Goal: Share content: Share content

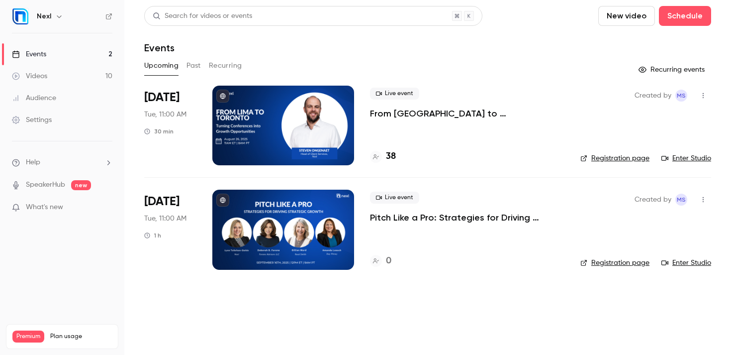
click at [66, 207] on p "What's new" at bounding box center [54, 207] width 85 height 10
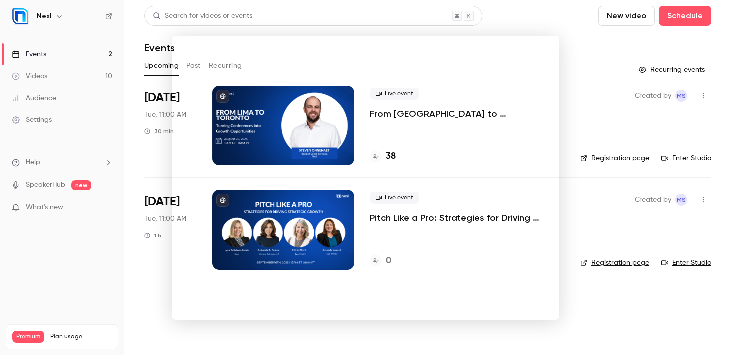
click at [664, 316] on div at bounding box center [365, 177] width 731 height 355
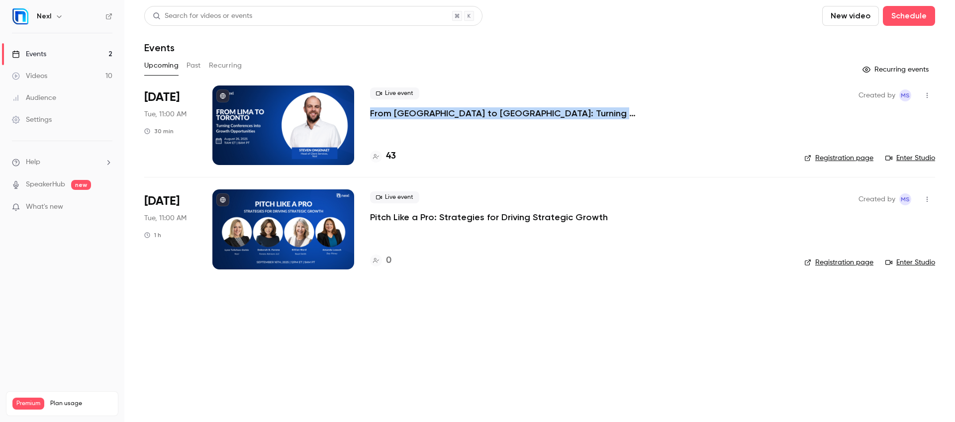
drag, startPoint x: 368, startPoint y: 112, endPoint x: 659, endPoint y: 114, distance: 291.0
click at [659, 114] on li "Aug 26 Tue, 11:00 AM 30 min Live event From Lima to Toronto: Turning Conference…" at bounding box center [539, 132] width 791 height 92
copy p "From [GEOGRAPHIC_DATA] to [GEOGRAPHIC_DATA]: Turning Conferences into Growth Op…"
click at [331, 128] on div at bounding box center [283, 126] width 142 height 80
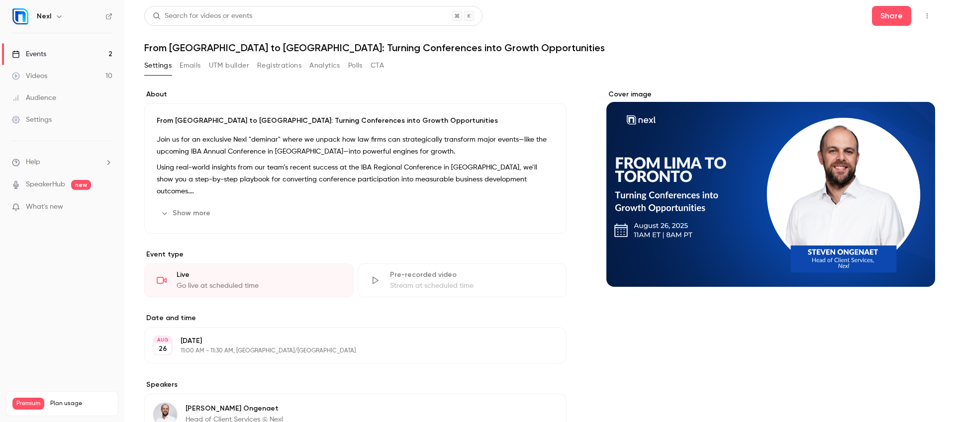
click at [184, 204] on div "From Lima to Toronto: Turning Conferences into Growth Opportunities Join us for…" at bounding box center [355, 168] width 422 height 130
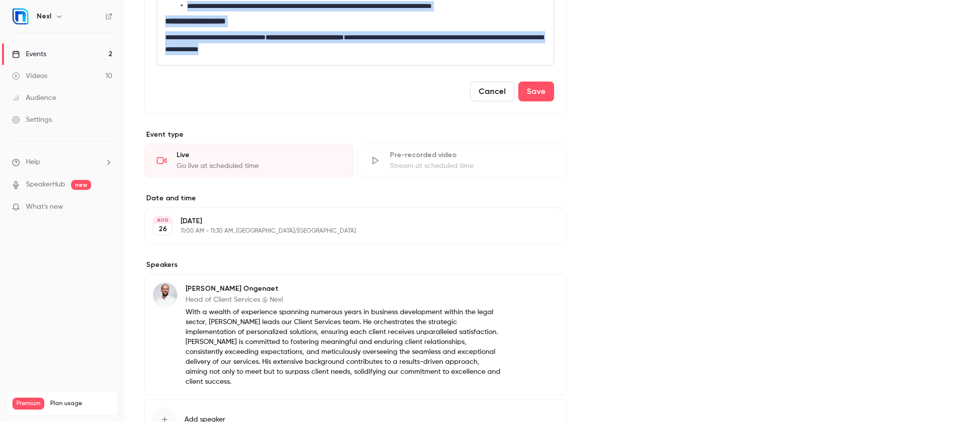
scroll to position [314, 0]
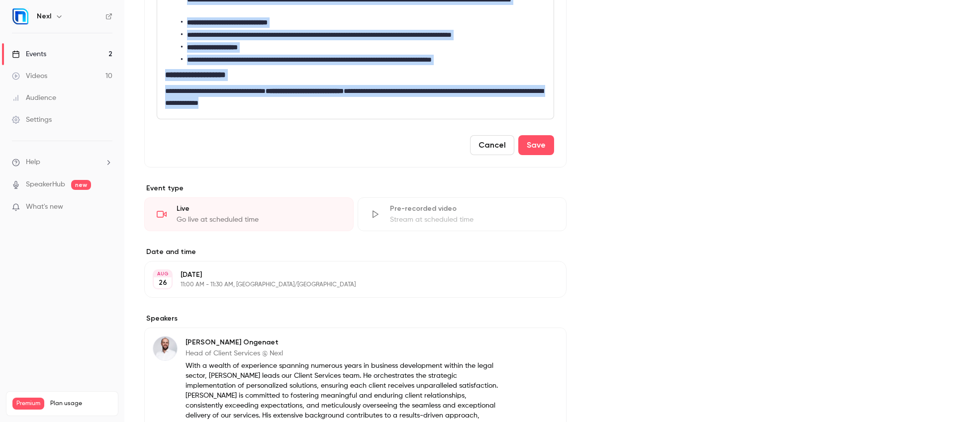
drag, startPoint x: 163, startPoint y: 194, endPoint x: 318, endPoint y: 119, distance: 172.0
copy div "**********"
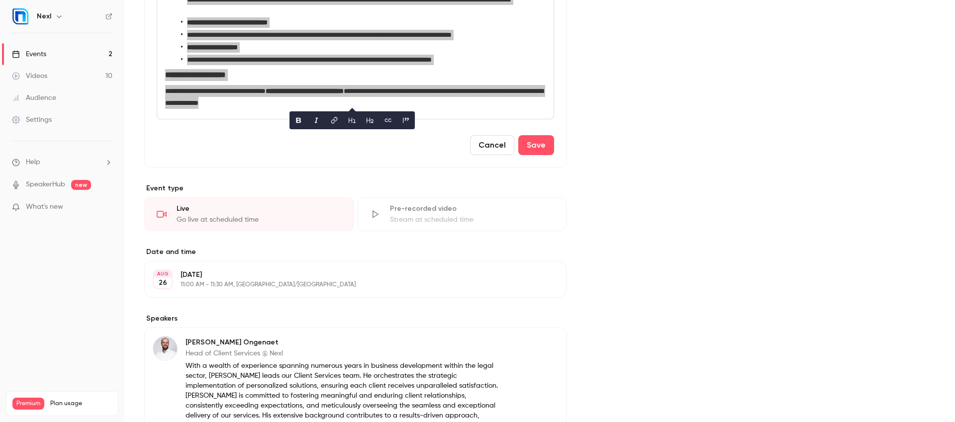
scroll to position [0, 0]
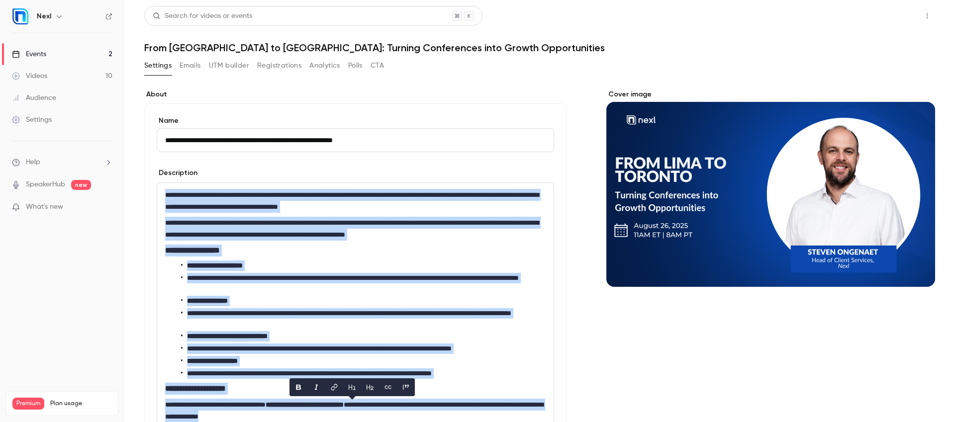
click at [731, 11] on button "Share" at bounding box center [891, 16] width 39 height 20
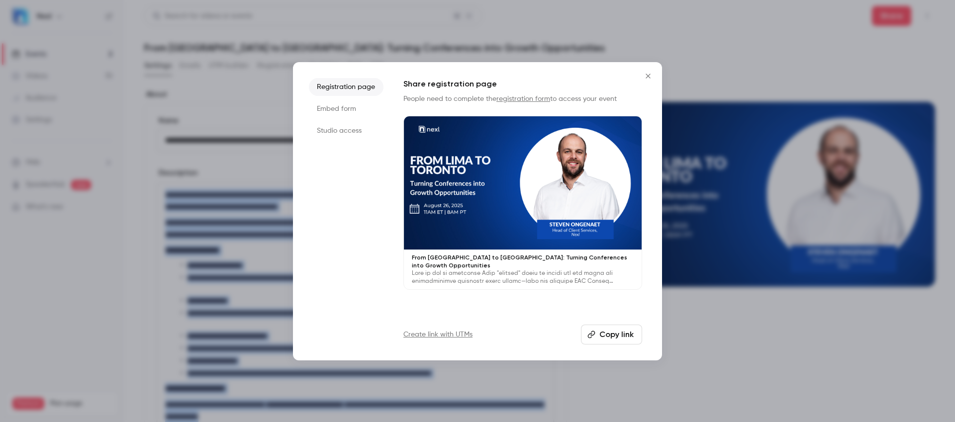
click at [606, 336] on button "Copy link" at bounding box center [611, 335] width 61 height 20
click at [650, 75] on icon "Close" at bounding box center [648, 76] width 12 height 8
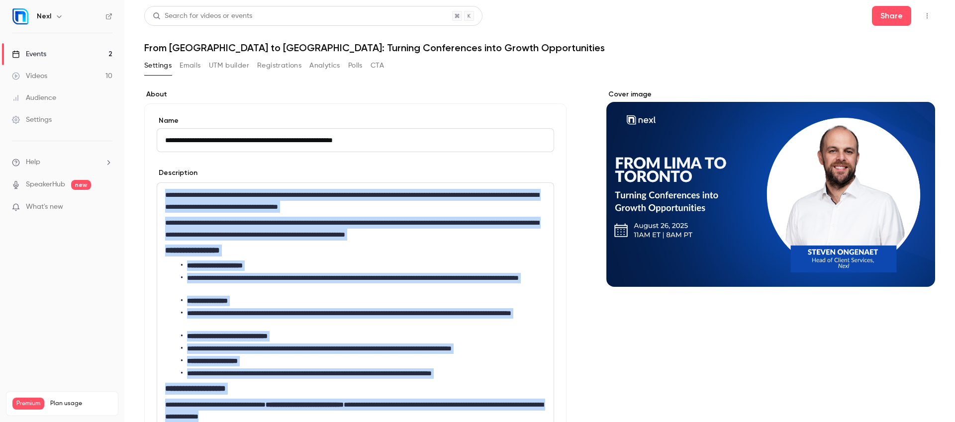
click at [52, 58] on link "Events 2" at bounding box center [62, 54] width 124 height 22
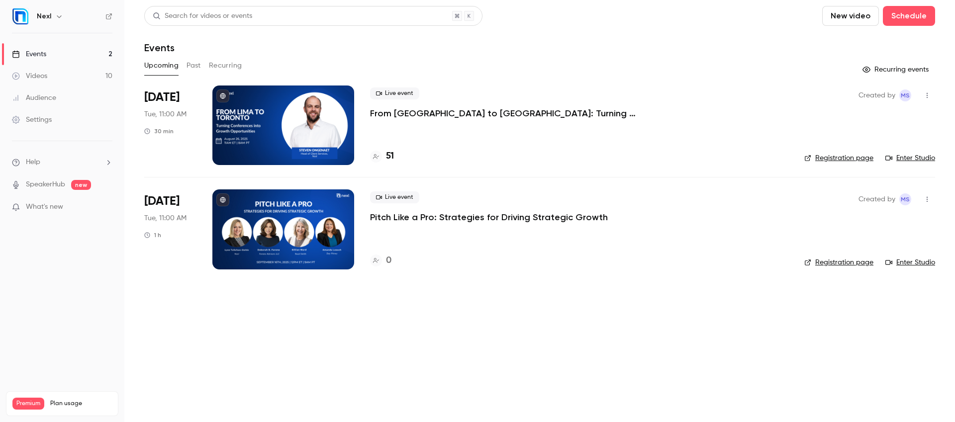
click at [431, 215] on p "Pitch Like a Pro: Strategies for Driving Strategic Growth" at bounding box center [489, 217] width 238 height 12
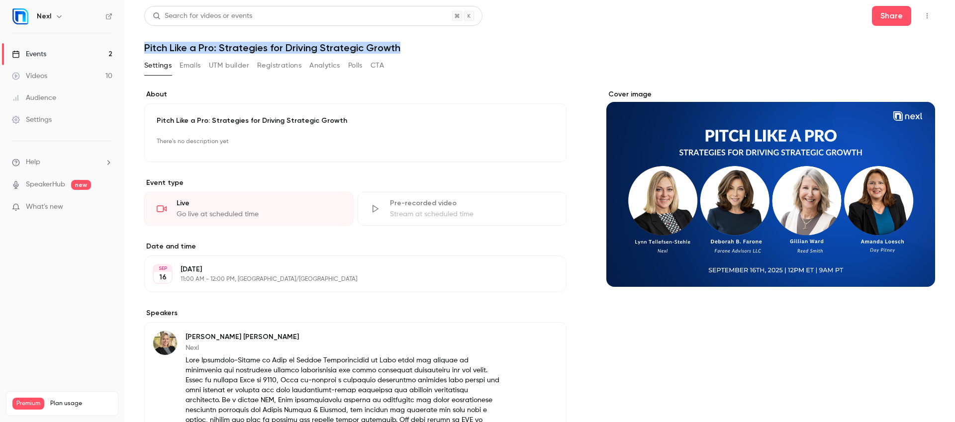
drag, startPoint x: 139, startPoint y: 50, endPoint x: 396, endPoint y: 53, distance: 256.7
click at [396, 53] on main "**********" at bounding box center [539, 211] width 831 height 422
copy h1 "Pitch Like a Pro: Strategies for Driving Strategic Growth"
click at [731, 16] on button "Share" at bounding box center [891, 16] width 39 height 20
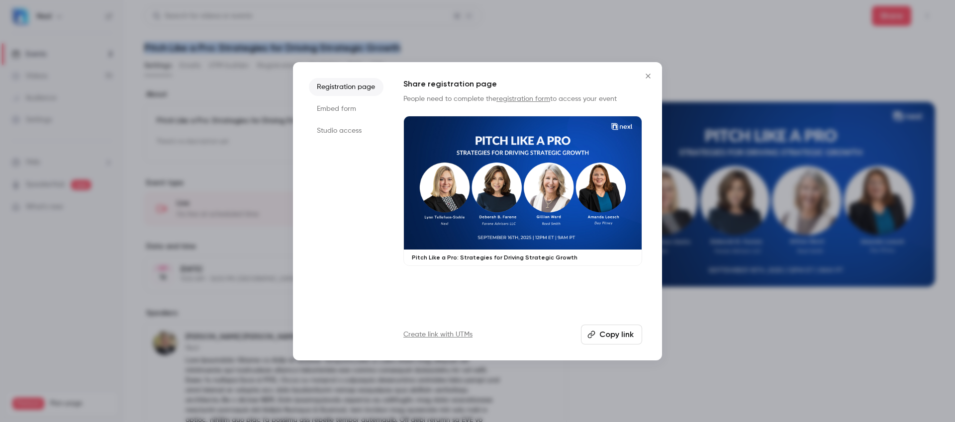
click at [633, 330] on button "Copy link" at bounding box center [611, 335] width 61 height 20
